Goal: Task Accomplishment & Management: Manage account settings

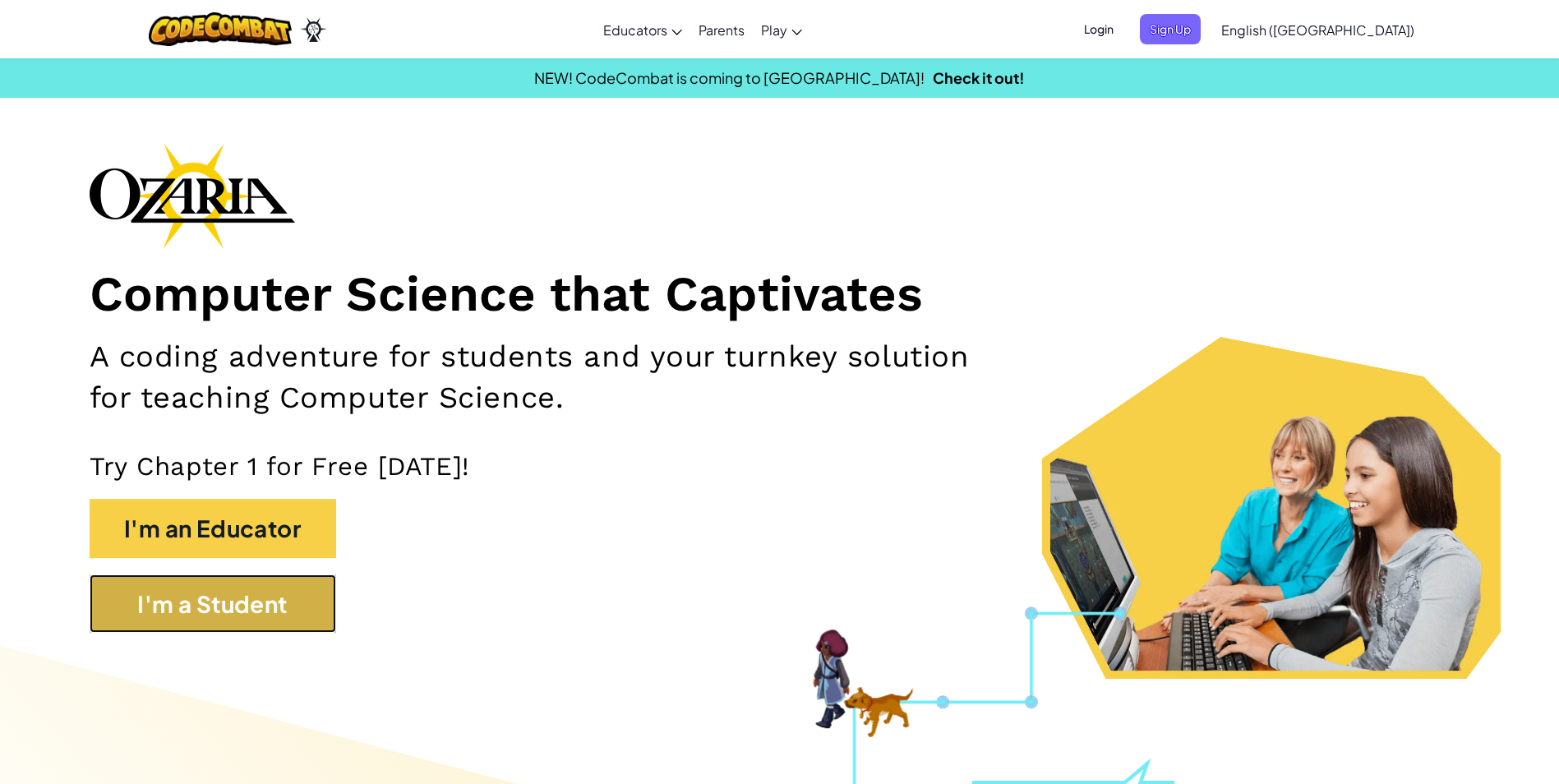
click at [259, 599] on button "I'm a Student" at bounding box center [213, 604] width 247 height 59
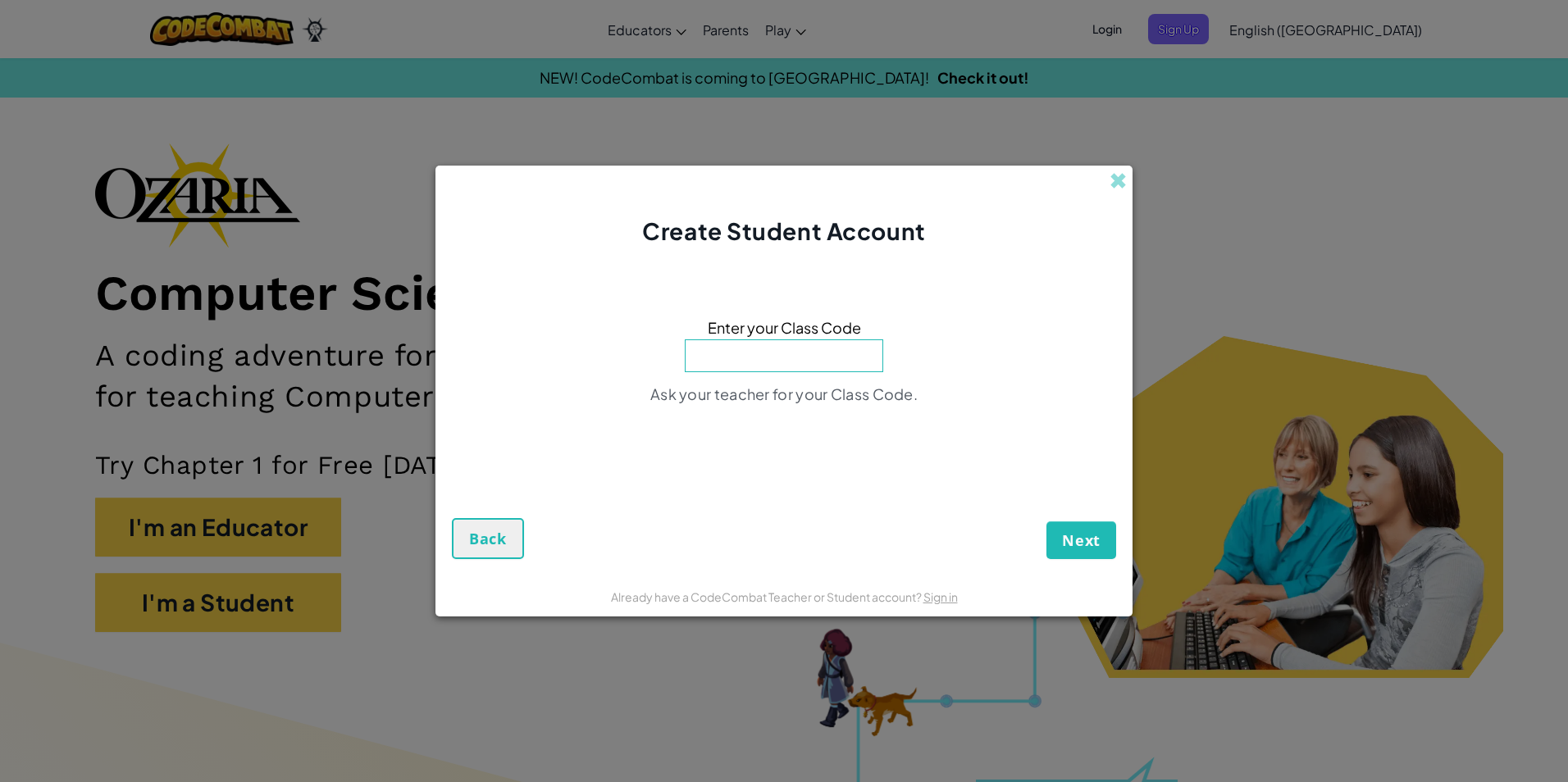
drag, startPoint x: 1253, startPoint y: 441, endPoint x: 1288, endPoint y: 460, distance: 39.8
click at [1290, 464] on div "Create Student Account Enter your Class Code Ask your teacher for your Class Co…" at bounding box center [784, 391] width 1568 height 782
click at [1112, 175] on span at bounding box center [1118, 181] width 17 height 17
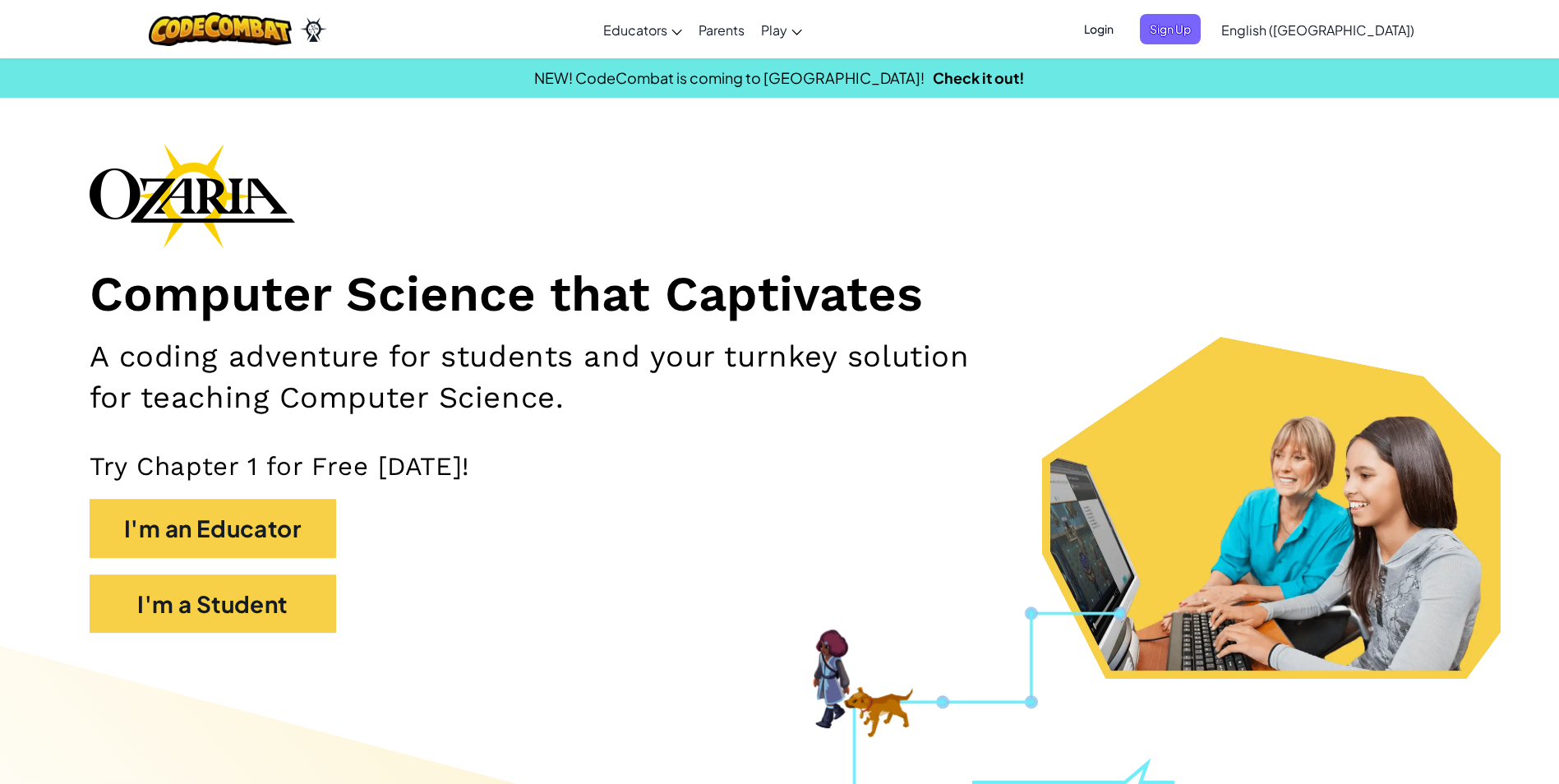
click at [1123, 32] on span "Login" at bounding box center [1098, 29] width 49 height 31
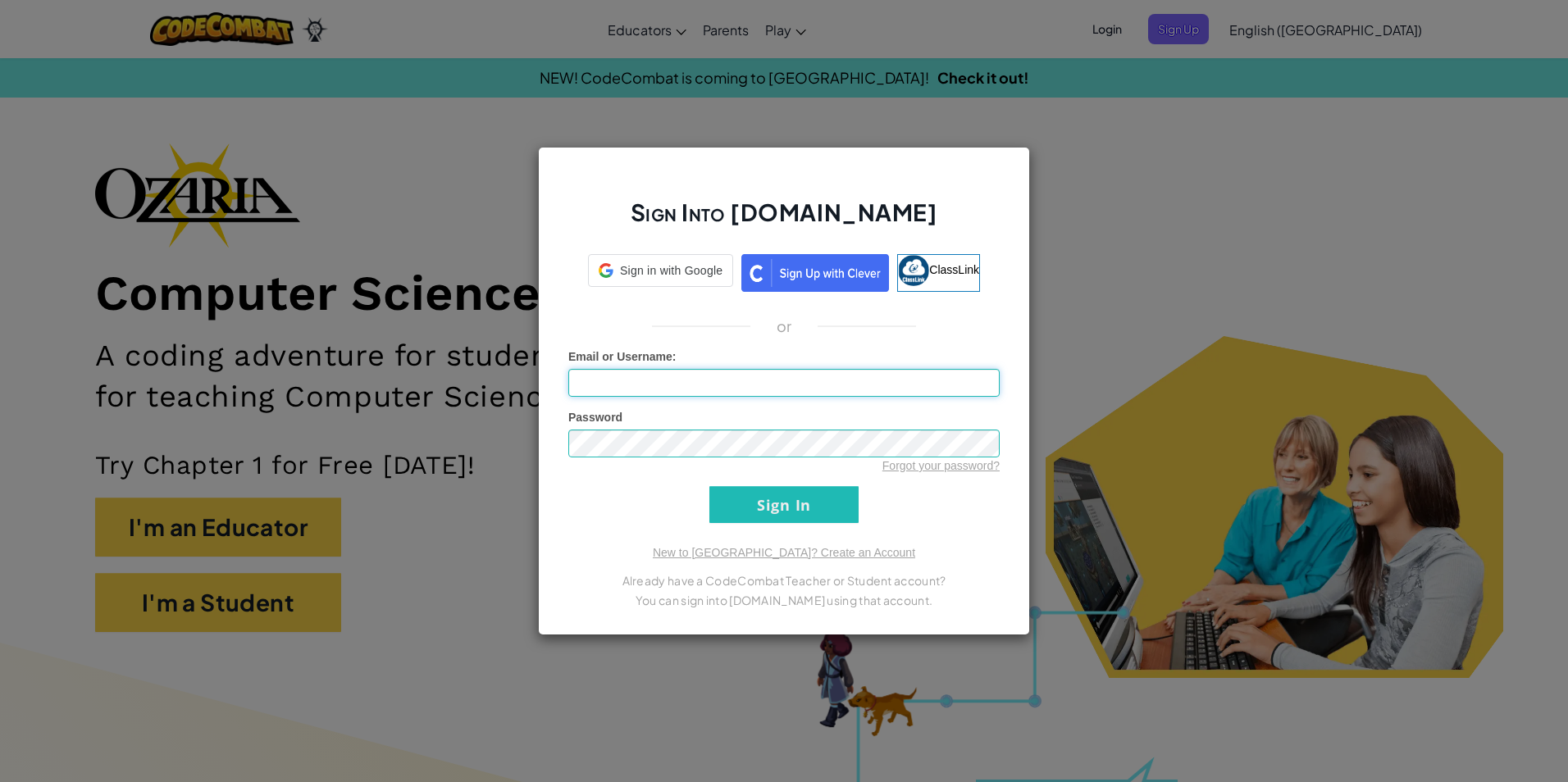
type input "Ivyr67579553"
click at [778, 516] on input "Sign In" at bounding box center [784, 504] width 149 height 36
